Goal: Subscribe to service/newsletter

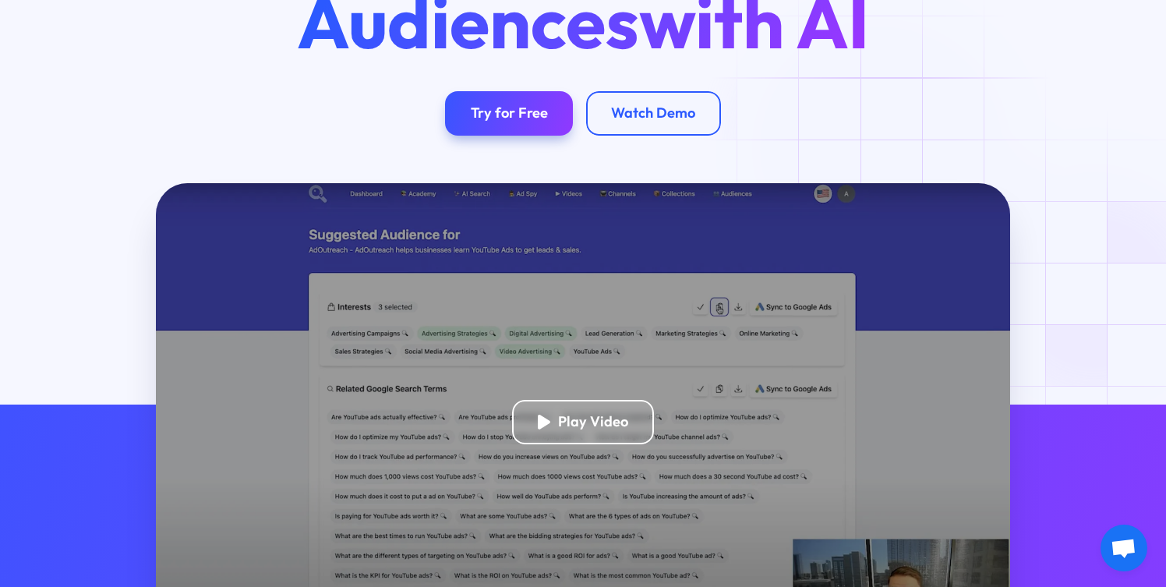
scroll to position [225, 0]
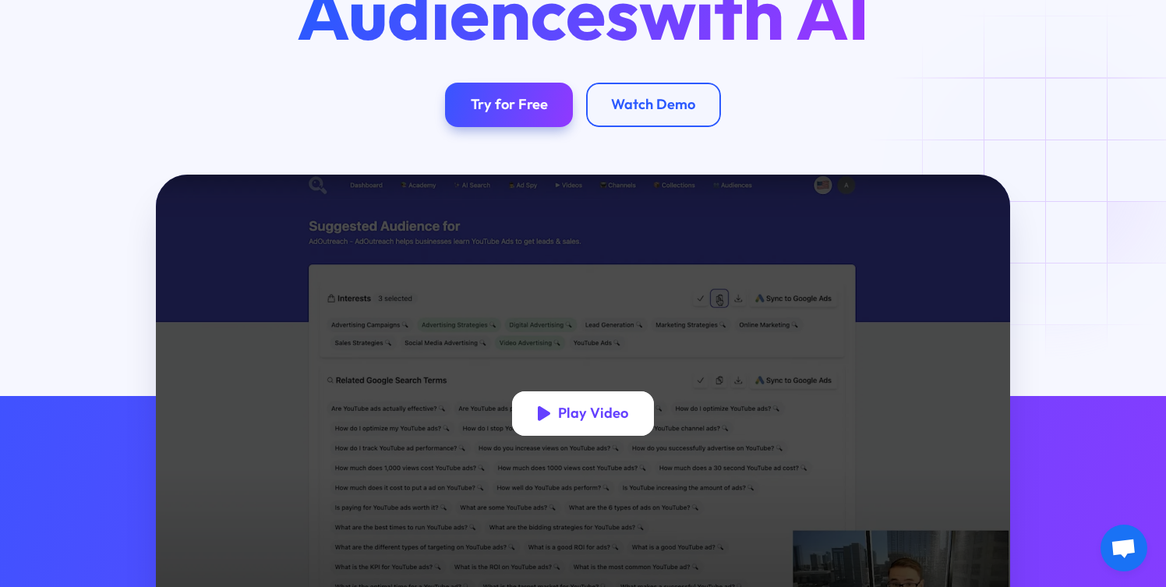
click at [563, 408] on div "Play Video" at bounding box center [593, 414] width 70 height 18
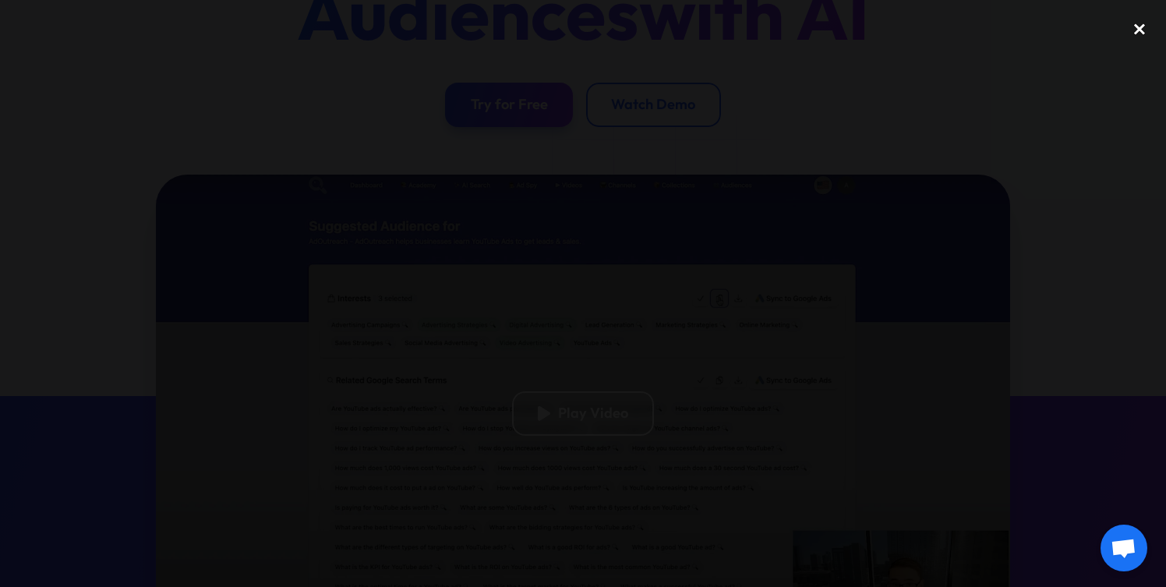
click at [1132, 23] on div "close lightbox" at bounding box center [1139, 29] width 53 height 34
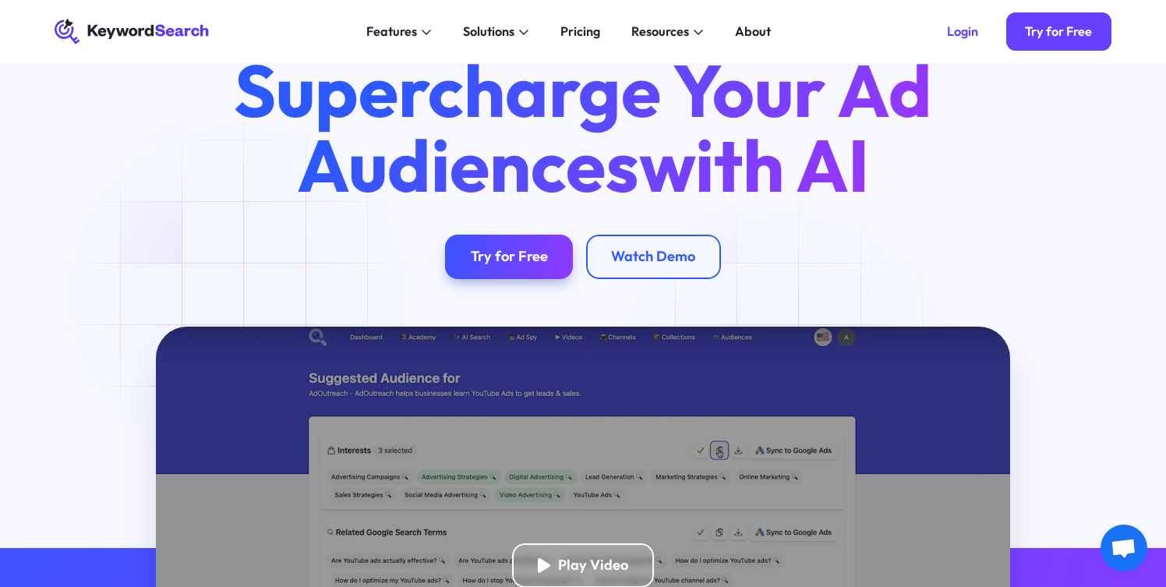
scroll to position [0, 0]
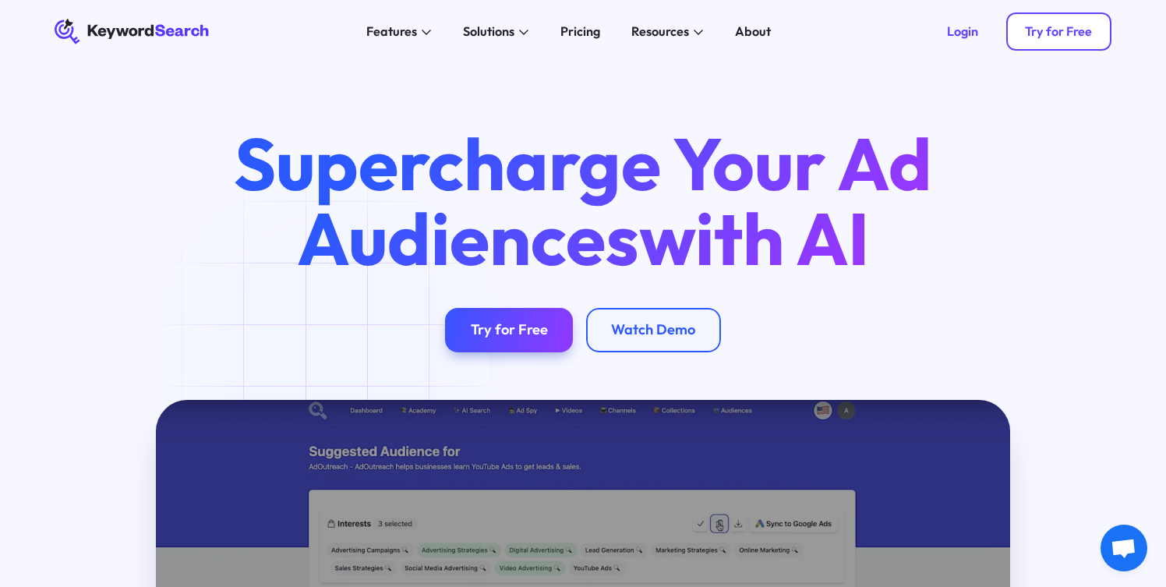
click at [1017, 44] on link "Try for Free" at bounding box center [1058, 31] width 105 height 38
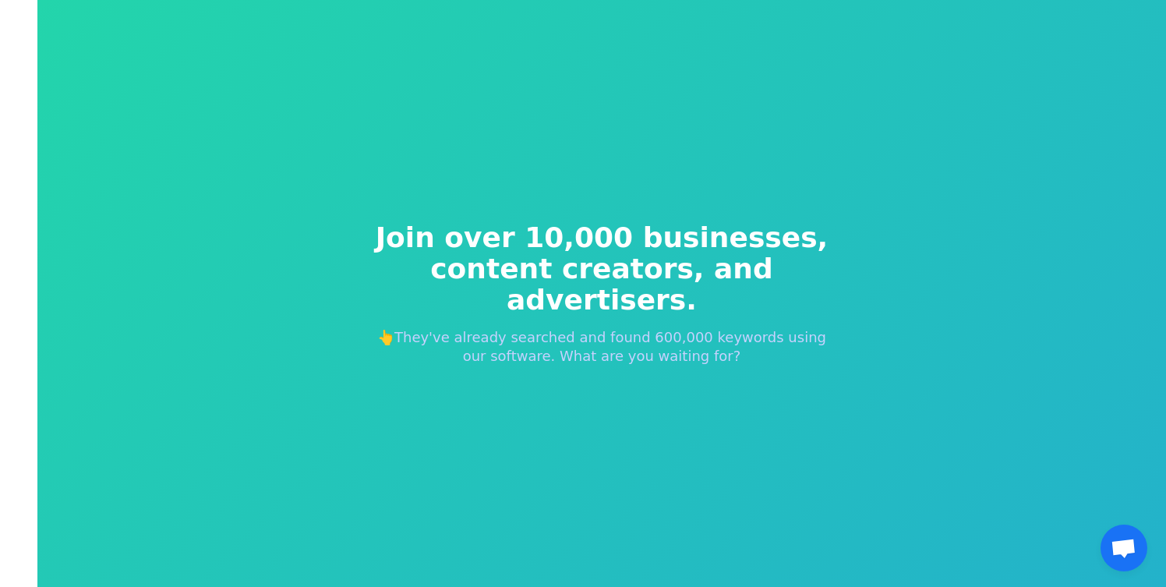
scroll to position [19, 0]
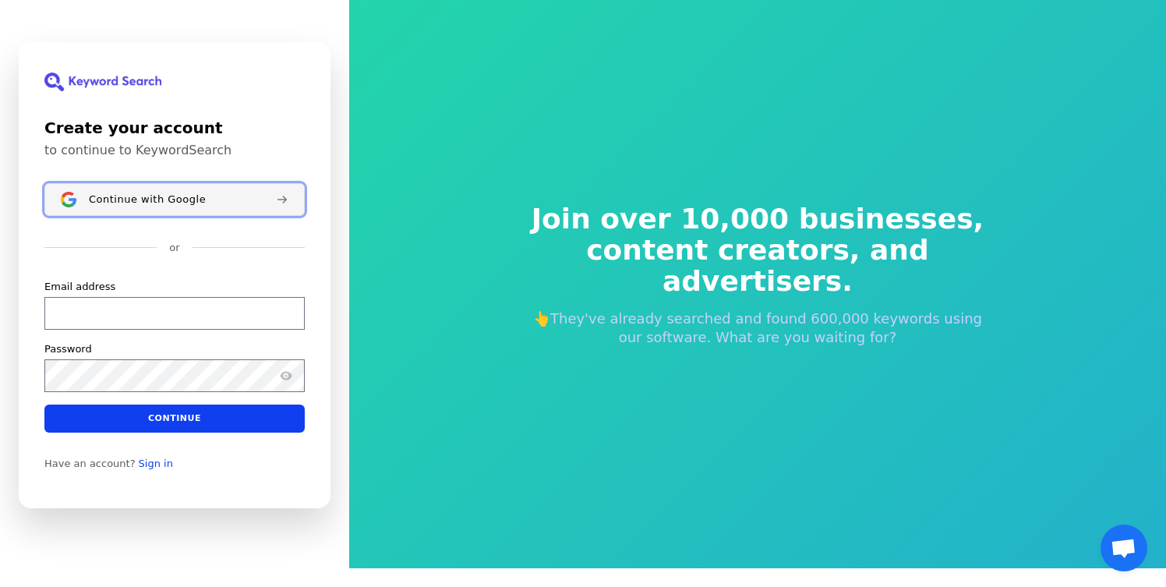
click at [233, 195] on div "Continue with Google" at bounding box center [176, 199] width 175 height 12
